Goal: Task Accomplishment & Management: Manage account settings

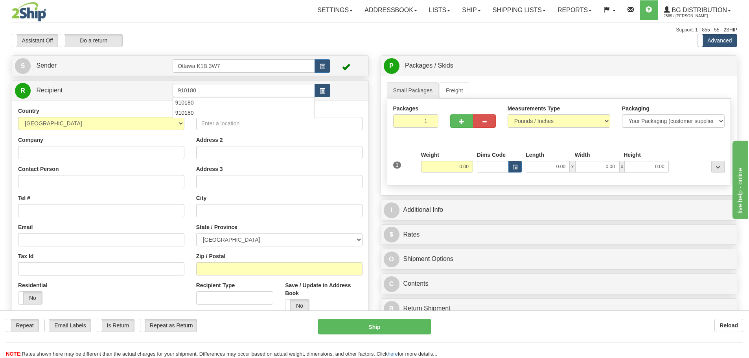
type input "910180"
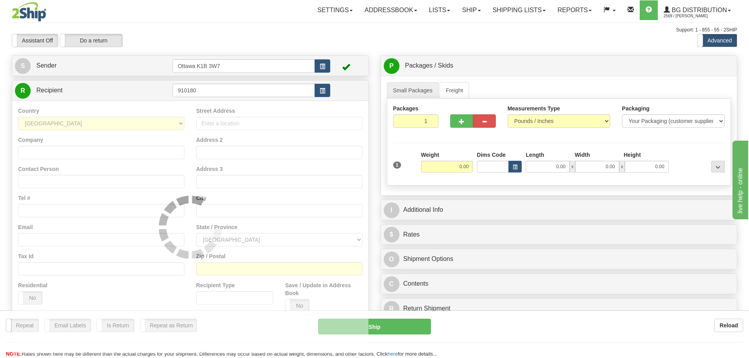
click at [250, 48] on div "Toggle navigation Settings Shipping Preferences Fields Preferences New" at bounding box center [374, 223] width 749 height 447
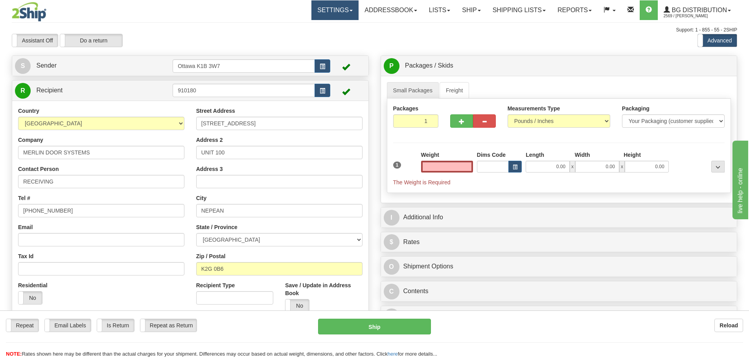
type input "0.00"
click at [466, 9] on link "Ship" at bounding box center [471, 10] width 30 height 20
click at [456, 25] on span "Ship Screen" at bounding box center [447, 27] width 30 height 6
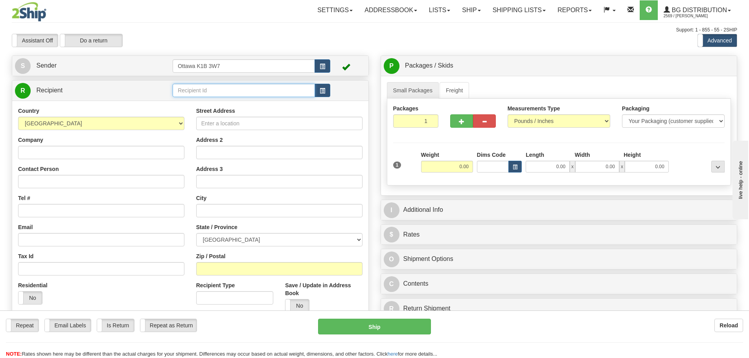
click at [202, 90] on input "text" at bounding box center [244, 90] width 142 height 13
type input "60334"
click at [320, 43] on div "Assistant On Assistant Off Do a return Do a return Previous Next Standard Advan…" at bounding box center [374, 40] width 737 height 13
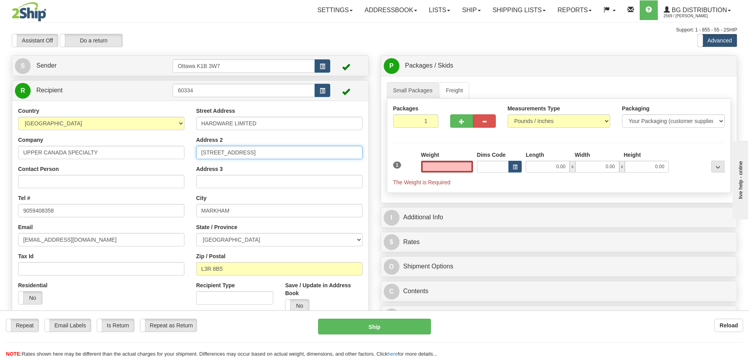
type input "0.00"
drag, startPoint x: 308, startPoint y: 152, endPoint x: 0, endPoint y: 160, distance: 307.8
click at [4, 160] on div "Toggle navigation Settings Shipping Preferences Fields Preferences New" at bounding box center [374, 209] width 749 height 418
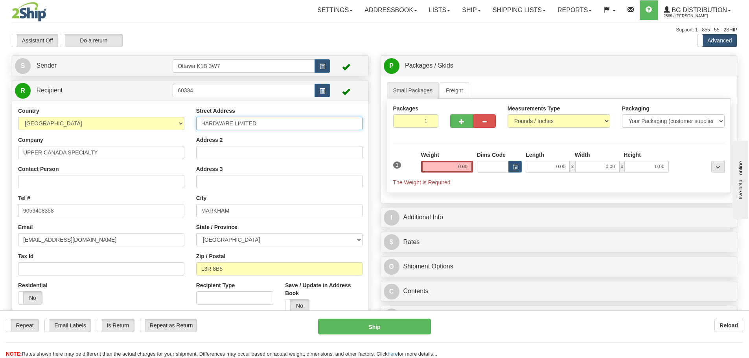
drag, startPoint x: 292, startPoint y: 125, endPoint x: 63, endPoint y: 126, distance: 229.1
click at [82, 125] on div "Country AFGHANISTAN ALAND ISLANDS ALBANIA ALGERIA AMERICAN SAMOA ANDORRA ANGOLA…" at bounding box center [190, 212] width 356 height 211
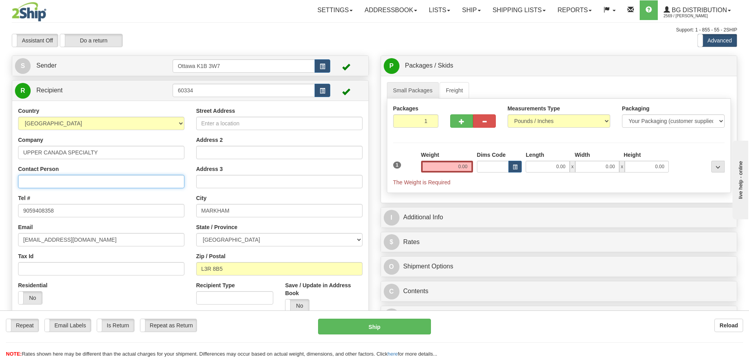
click at [103, 175] on input "Contact Person" at bounding box center [101, 181] width 166 height 13
type input "RECEIVING"
click at [153, 211] on input "9059408358" at bounding box center [101, 210] width 166 height 13
drag, startPoint x: 153, startPoint y: 211, endPoint x: 0, endPoint y: 208, distance: 153.3
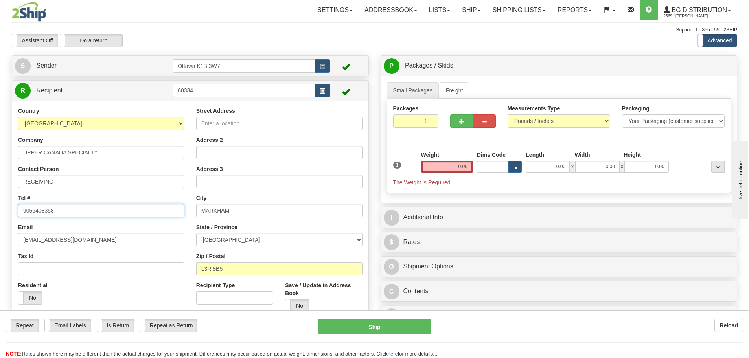
click at [0, 208] on div "Toggle navigation Settings Shipping Preferences Fields Preferences New" at bounding box center [374, 209] width 749 height 418
type input "613-226-2268"
drag, startPoint x: 115, startPoint y: 242, endPoint x: 9, endPoint y: 248, distance: 106.7
click at [0, 244] on div "Toggle navigation Settings Shipping Preferences Fields Preferences New" at bounding box center [374, 209] width 749 height 418
click at [263, 124] on input "Street Address" at bounding box center [279, 123] width 166 height 13
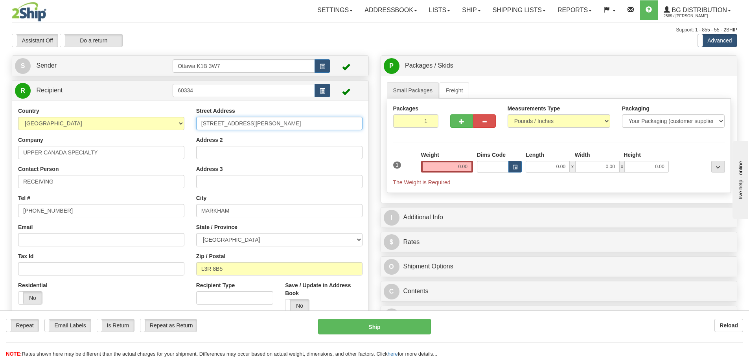
type input "3761 VICTORIA PARK AVE"
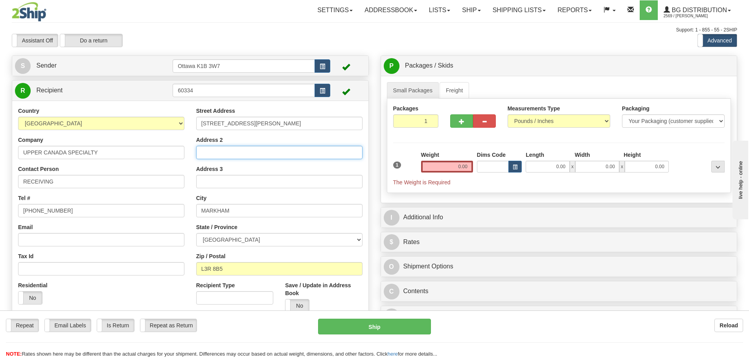
click at [268, 153] on input "Address 2" at bounding box center [279, 152] width 166 height 13
type input "UNITS 3&4"
drag, startPoint x: 279, startPoint y: 211, endPoint x: 121, endPoint y: 215, distance: 158.4
click at [121, 215] on div "Country AFGHANISTAN ALAND ISLANDS ALBANIA ALGERIA AMERICAN SAMOA ANDORRA ANGOLA…" at bounding box center [190, 212] width 356 height 211
type input "SCARBOROUGH"
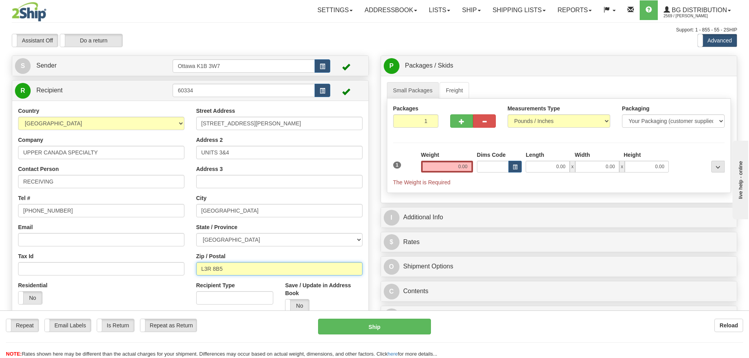
drag, startPoint x: 244, startPoint y: 270, endPoint x: 144, endPoint y: 272, distance: 99.4
click at [144, 272] on div "Country AFGHANISTAN ALAND ISLANDS ALBANIA ALGERIA AMERICAN SAMOA ANDORRA ANGOLA…" at bounding box center [190, 212] width 356 height 211
type input "M1W 3S2"
click at [452, 169] on input "0.00" at bounding box center [447, 167] width 52 height 12
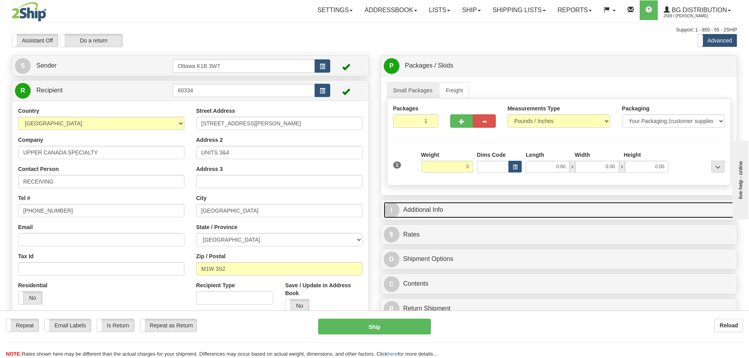
type input "3.00"
click at [512, 203] on link "I Additional Info" at bounding box center [559, 210] width 351 height 16
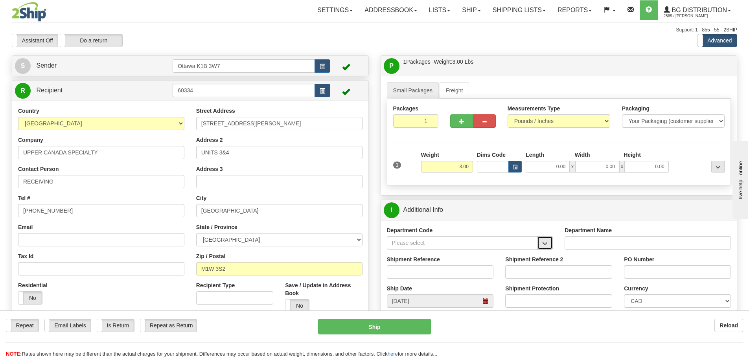
click at [545, 242] on span "button" at bounding box center [545, 243] width 6 height 5
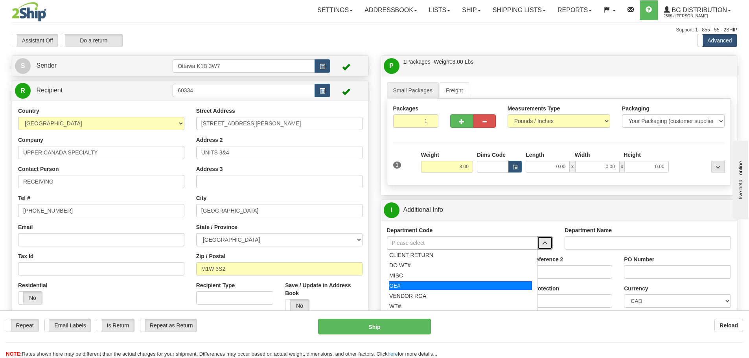
click at [444, 285] on div "OE#" at bounding box center [460, 285] width 143 height 9
type input "OE#"
type input "ORDERS"
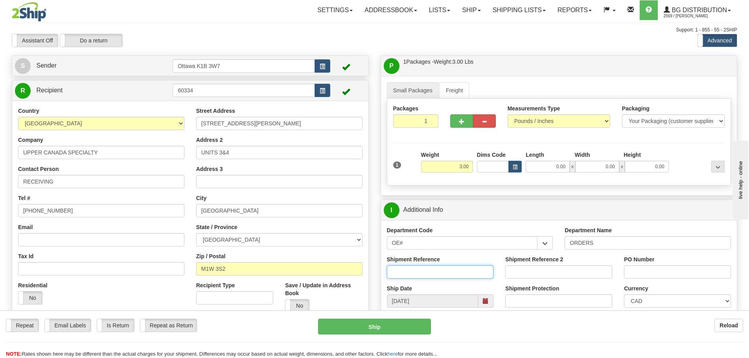
click at [421, 274] on input "Shipment Reference" at bounding box center [440, 271] width 107 height 13
type input "10203796-00"
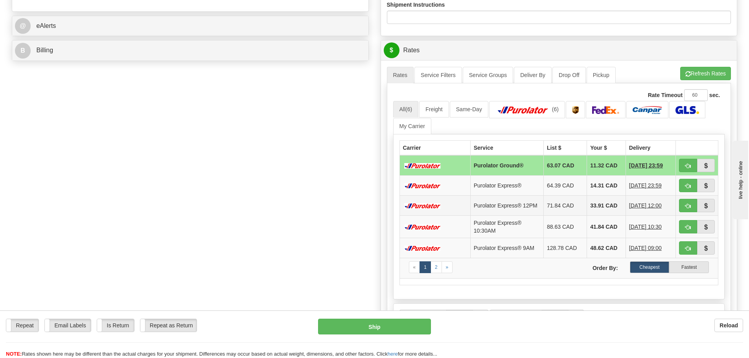
scroll to position [314, 0]
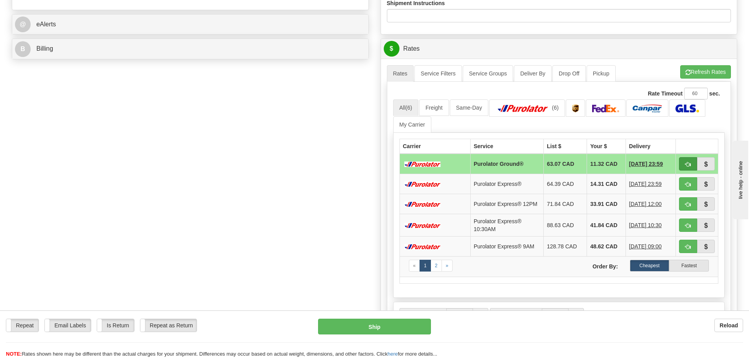
type input "PO113056"
click at [679, 163] on button "button" at bounding box center [688, 163] width 18 height 13
type input "260"
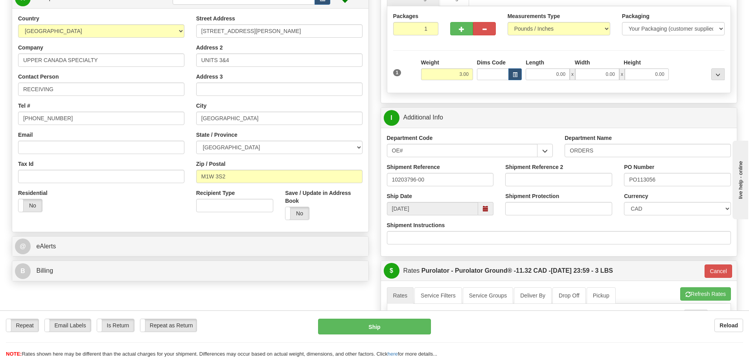
scroll to position [79, 0]
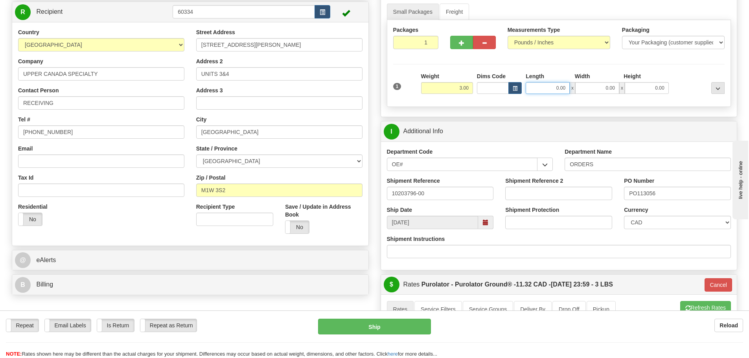
click at [545, 86] on input "0.00" at bounding box center [547, 88] width 44 height 12
type input "11.00"
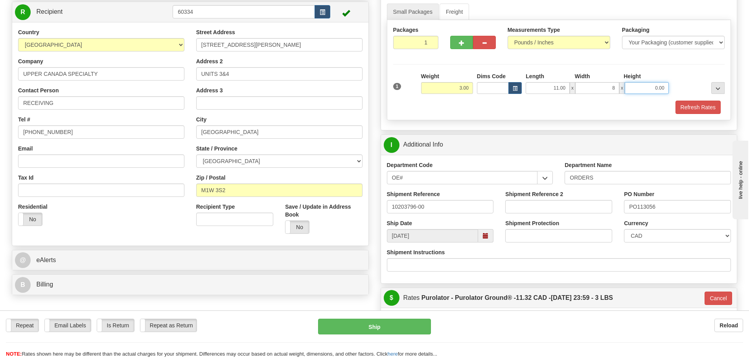
type input "8.00"
type input "4.50"
click at [679, 105] on button "Refresh Rates" at bounding box center [697, 107] width 45 height 13
type input "260"
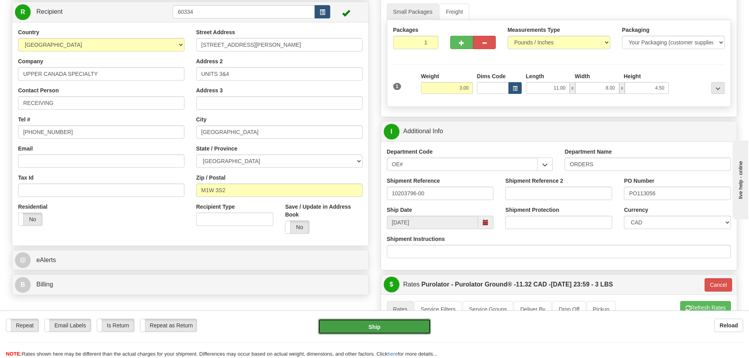
click at [415, 328] on button "Ship" at bounding box center [374, 327] width 113 height 16
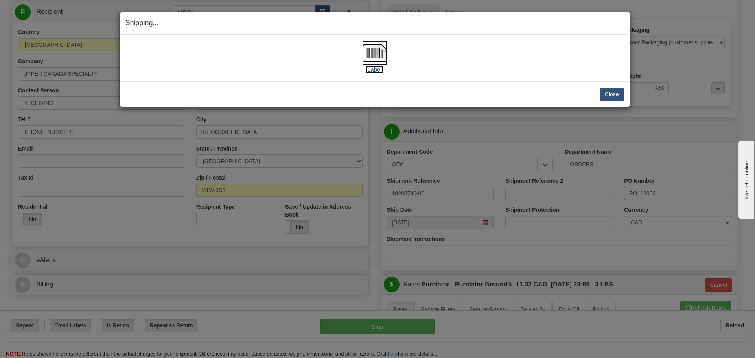
click at [377, 71] on label "[Label]" at bounding box center [374, 70] width 18 height 8
click at [602, 92] on button "Close" at bounding box center [611, 94] width 24 height 13
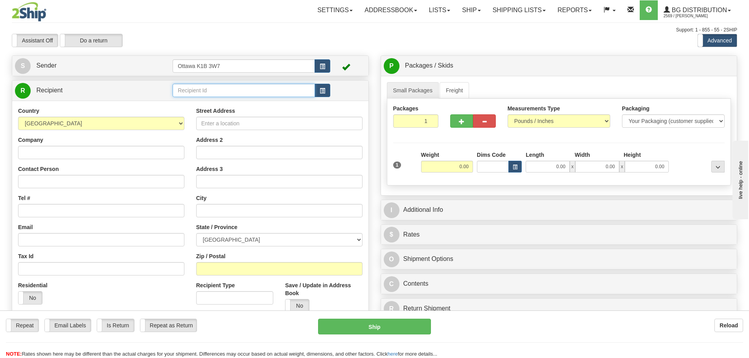
click at [273, 86] on input "text" at bounding box center [244, 90] width 142 height 13
type input "910990"
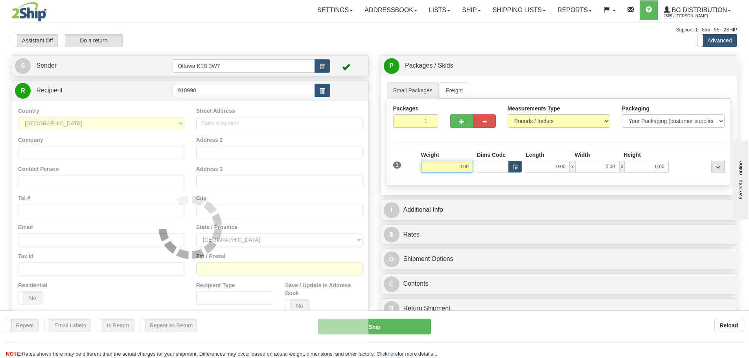
click at [391, 33] on div at bounding box center [374, 33] width 725 height 0
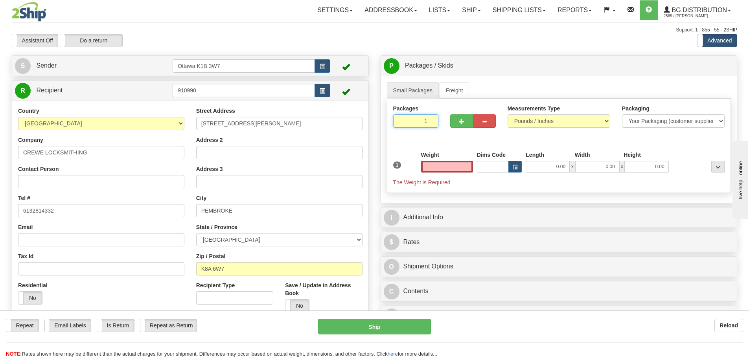
type input "0.00"
drag, startPoint x: 417, startPoint y: 123, endPoint x: 470, endPoint y: 141, distance: 55.4
click at [467, 140] on div "Packages 1 1 Measurements Type" at bounding box center [559, 146] width 344 height 94
click at [464, 127] on button "button" at bounding box center [461, 120] width 23 height 13
type input "2"
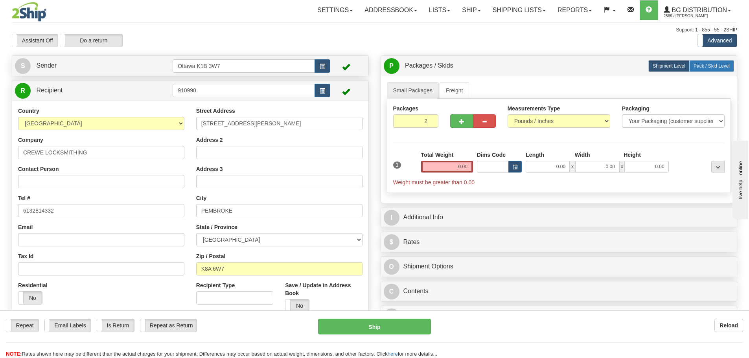
click at [699, 66] on span "Pack / Skid Level" at bounding box center [711, 66] width 36 height 6
radio input "true"
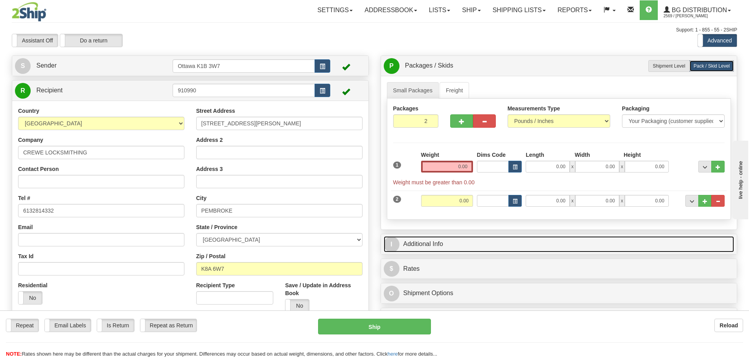
click at [446, 239] on link "I Additional Info" at bounding box center [559, 244] width 351 height 16
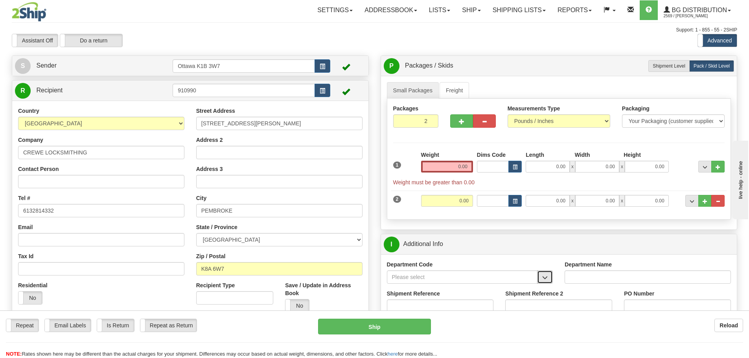
click at [543, 275] on span "button" at bounding box center [545, 277] width 6 height 5
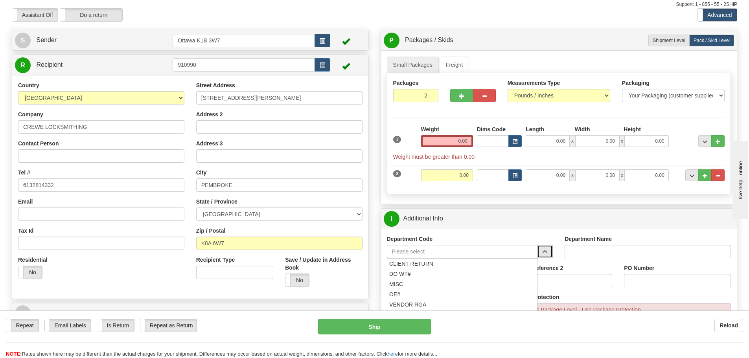
scroll to position [118, 0]
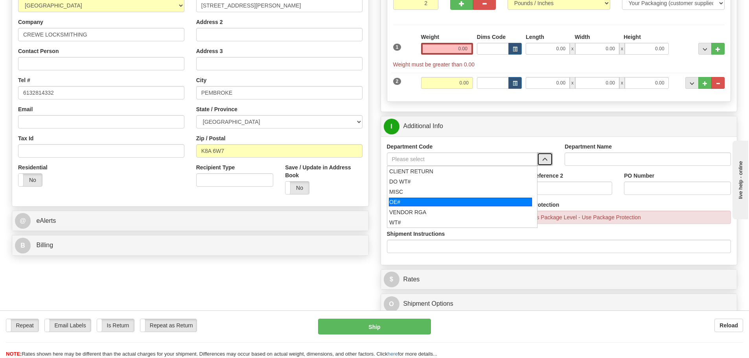
click at [440, 201] on div "OE#" at bounding box center [460, 202] width 143 height 9
type input "OE#"
type input "ORDERS"
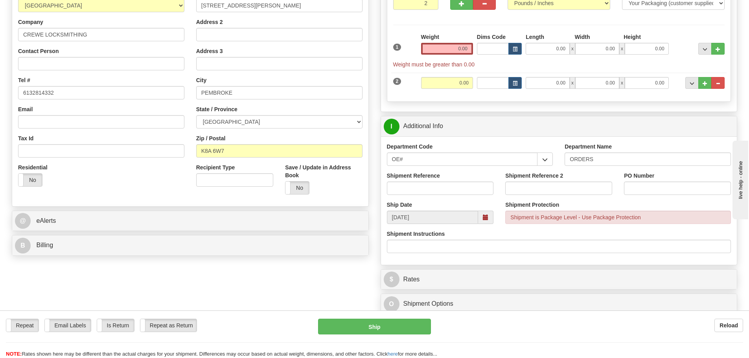
click at [425, 196] on div "Shipment Reference" at bounding box center [440, 186] width 119 height 29
click at [425, 192] on input "Shipment Reference" at bounding box center [440, 188] width 107 height 13
type input "10202558-01"
click at [685, 185] on input "PO Number" at bounding box center [677, 188] width 107 height 13
type input "N/A"
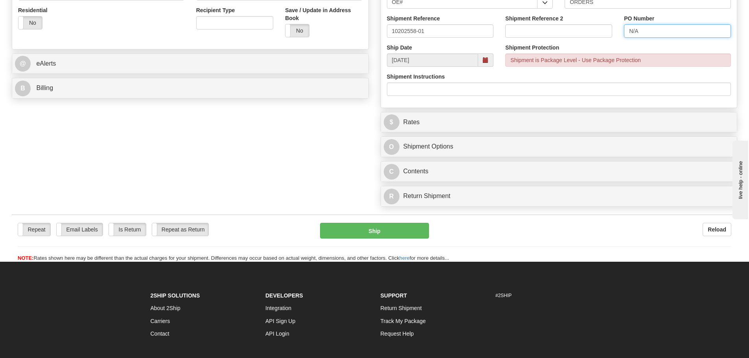
scroll to position [39, 0]
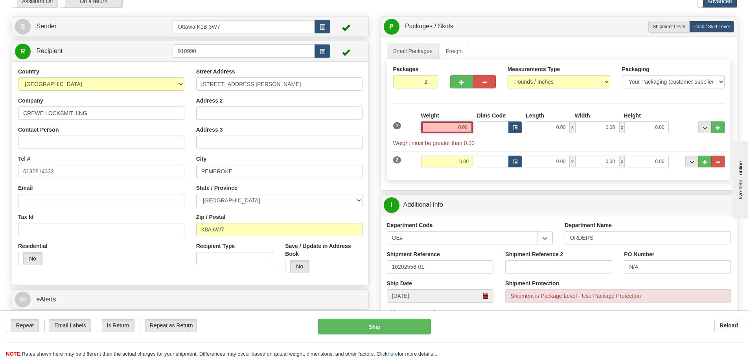
click at [439, 130] on input "0.00" at bounding box center [447, 127] width 52 height 12
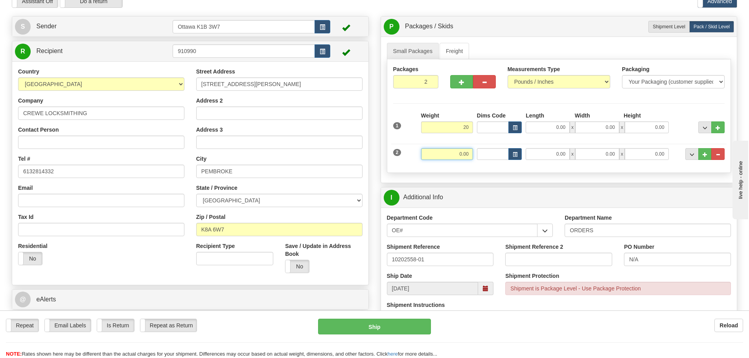
type input "20.00"
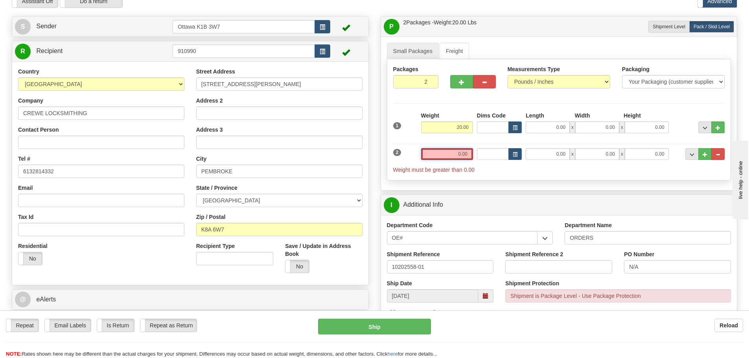
click at [462, 154] on input "0.00" at bounding box center [447, 154] width 52 height 12
click at [464, 154] on input "text" at bounding box center [447, 154] width 52 height 12
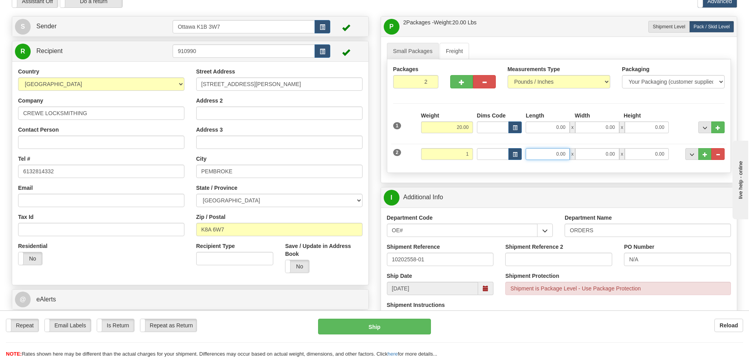
click at [537, 156] on input "0.00" at bounding box center [547, 154] width 44 height 12
type input "1.00"
type input "10.00"
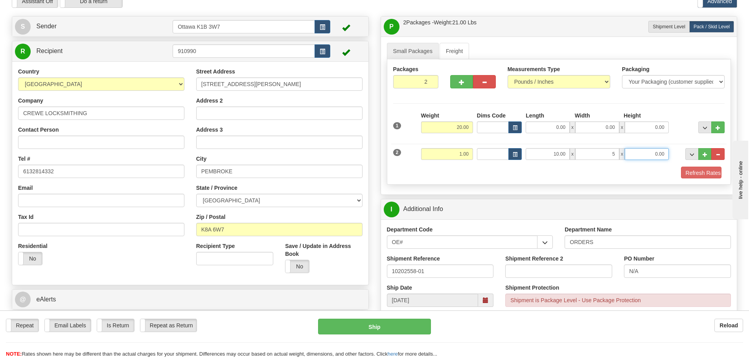
type input "5.00"
type input "3.50"
click at [554, 117] on div "Length" at bounding box center [547, 117] width 49 height 10
click at [551, 122] on input "0.00" at bounding box center [547, 127] width 44 height 12
type input "28.00"
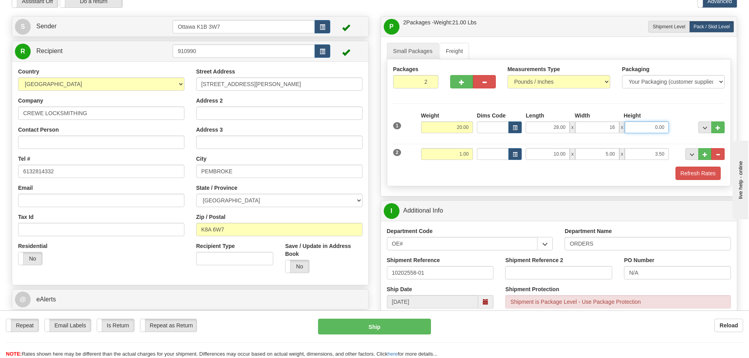
type input "16.00"
type input "4.50"
click at [694, 176] on button "Refresh Rates" at bounding box center [697, 173] width 45 height 13
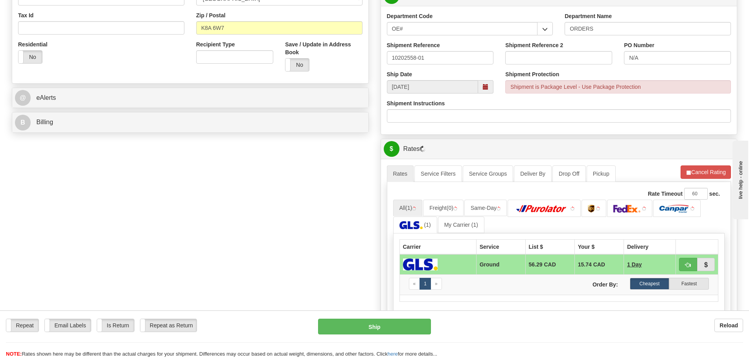
scroll to position [275, 0]
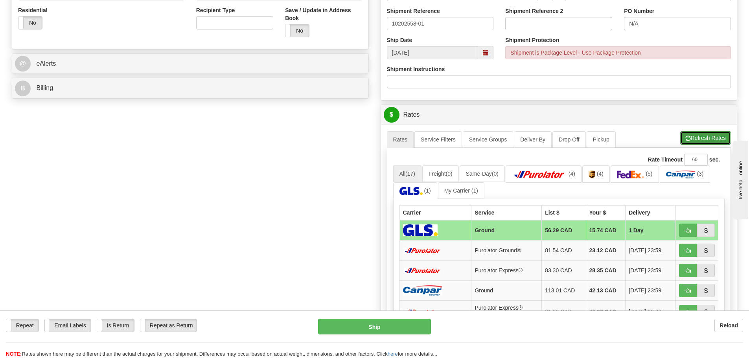
click at [694, 134] on button "Refresh Rates" at bounding box center [705, 137] width 51 height 13
click at [694, 135] on button "Cancel Rating" at bounding box center [705, 137] width 50 height 13
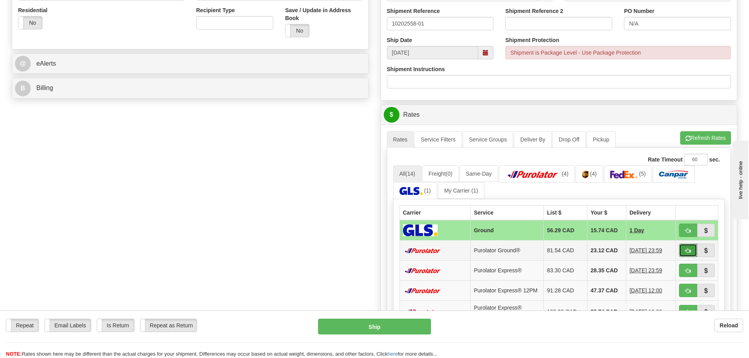
click at [682, 253] on button "button" at bounding box center [688, 250] width 18 height 13
type input "260"
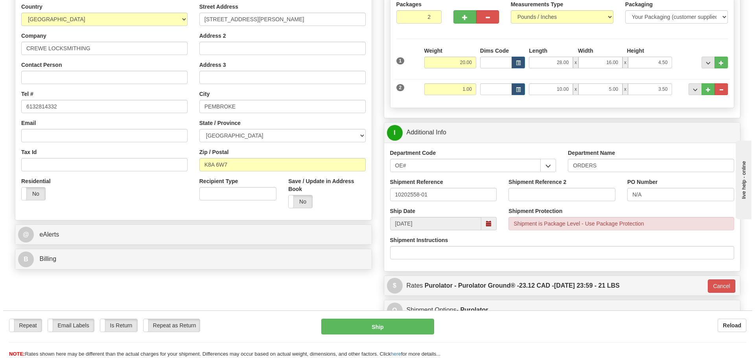
scroll to position [118, 0]
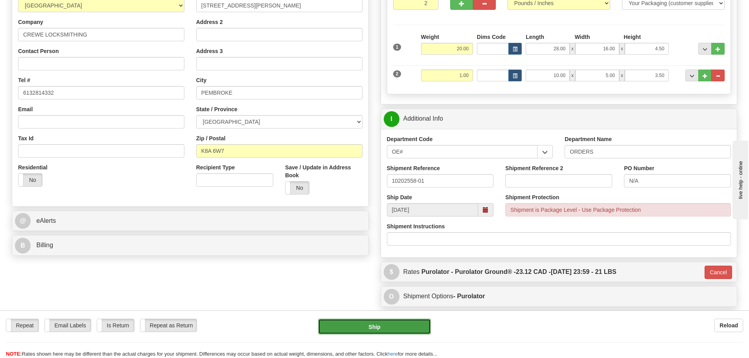
click at [382, 326] on button "Ship" at bounding box center [374, 327] width 113 height 16
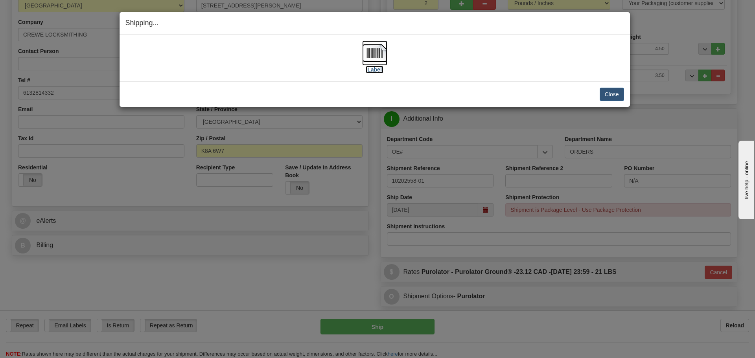
click at [376, 66] on label "[Label]" at bounding box center [374, 70] width 18 height 8
click at [610, 92] on button "Close" at bounding box center [611, 94] width 24 height 13
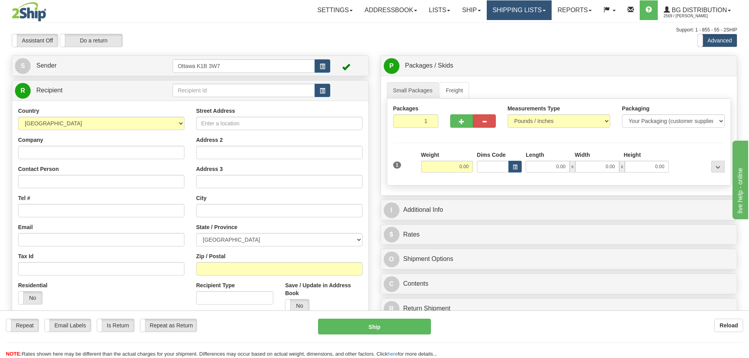
click at [521, 11] on link "Shipping lists" at bounding box center [519, 10] width 65 height 20
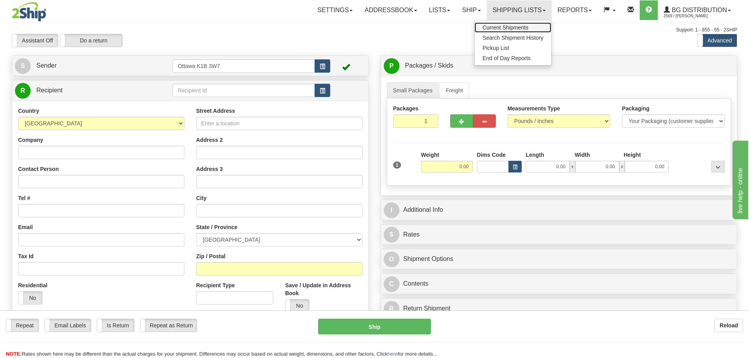
click at [516, 25] on span "Current Shipments" at bounding box center [505, 27] width 46 height 6
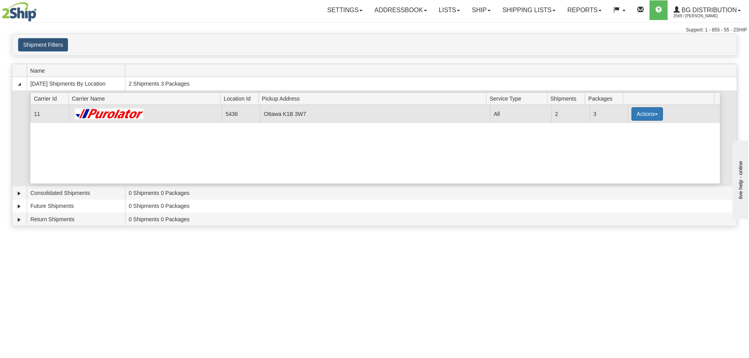
click at [638, 110] on button "Actions" at bounding box center [646, 113] width 31 height 13
click at [635, 126] on link "Details" at bounding box center [630, 129] width 63 height 10
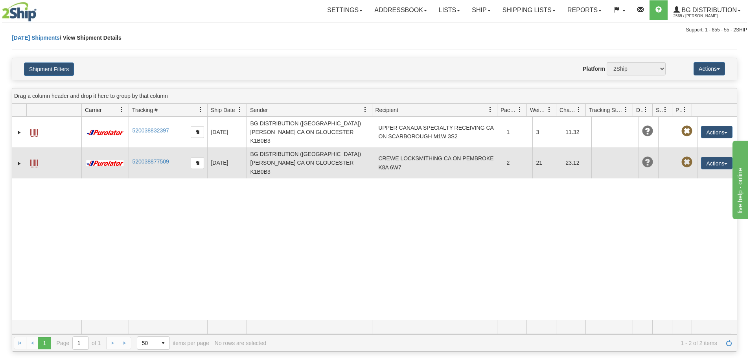
click at [554, 153] on td "21" at bounding box center [546, 162] width 29 height 31
